Goal: Check status: Check status

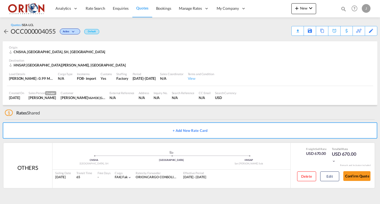
click at [142, 7] on span "Quotes" at bounding box center [142, 8] width 12 height 5
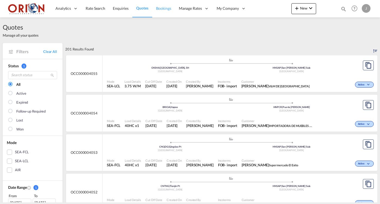
click at [165, 6] on span "Bookings" at bounding box center [163, 8] width 15 height 5
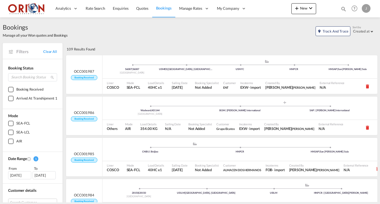
click at [340, 9] on div "Bookings Quotes Enquiries Help Resources Product Release J My Profile Logout" at bounding box center [354, 8] width 34 height 17
click at [342, 10] on md-icon "icon-magnify" at bounding box center [343, 9] width 6 height 6
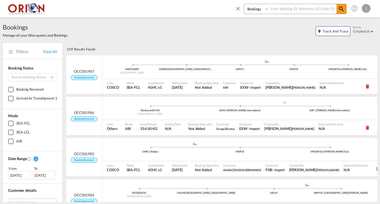
click at [276, 12] on input at bounding box center [302, 9] width 68 height 10
paste input "OCC001940"
type input "OCC001940"
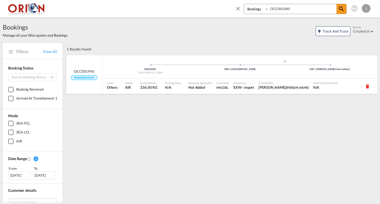
click at [131, 77] on div "8305 | 8305 [GEOGRAPHIC_DATA] .a{fill:#aaa8ad;} .a{fill:#aaa8ad;} ZRH | [GEOGRA…" at bounding box center [239, 66] width 274 height 23
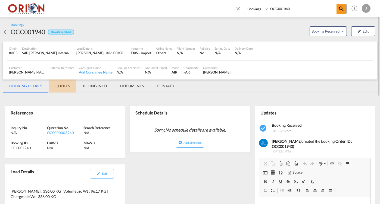
click at [63, 88] on md-tab-item "QUOTES" at bounding box center [62, 86] width 27 height 13
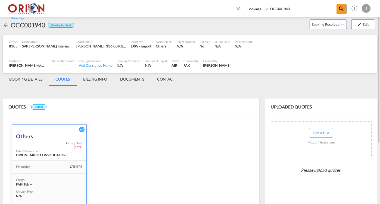
scroll to position [21, 0]
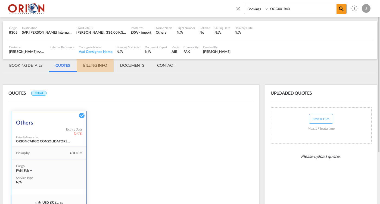
click at [98, 66] on md-tab-item "BILLING INFO" at bounding box center [95, 65] width 37 height 13
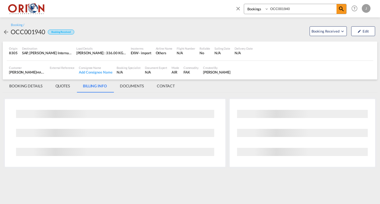
scroll to position [0, 0]
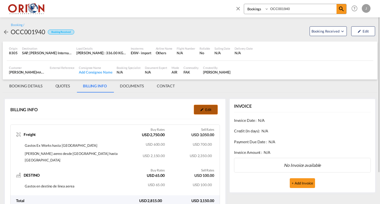
click at [200, 108] on md-icon "icon-pencil" at bounding box center [202, 110] width 4 height 4
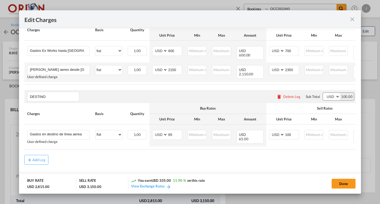
scroll to position [30, 0]
click at [351, 20] on md-icon "icon-close fg-AAA8AD m-0 pointer" at bounding box center [352, 19] width 7 height 7
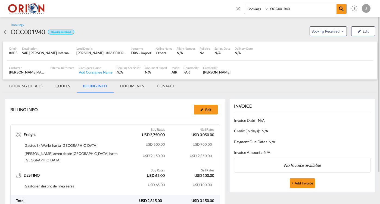
click at [236, 8] on md-icon "icon-close" at bounding box center [238, 8] width 6 height 6
